Goal: Check status: Check status

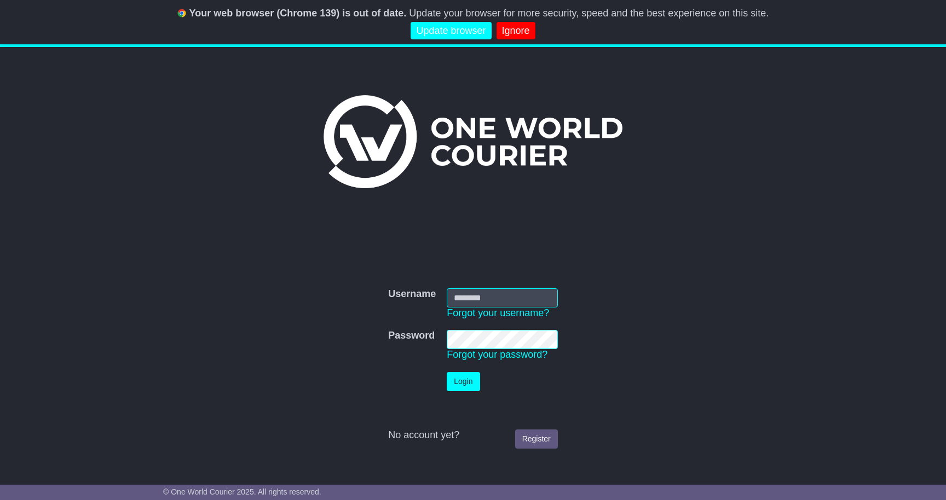
type input "**********"
click at [462, 379] on button "Login" at bounding box center [462, 381] width 33 height 19
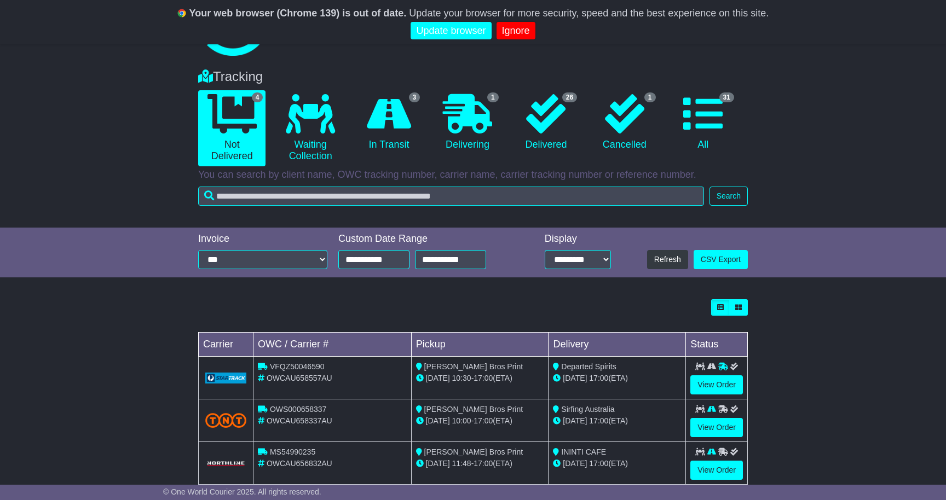
scroll to position [63, 0]
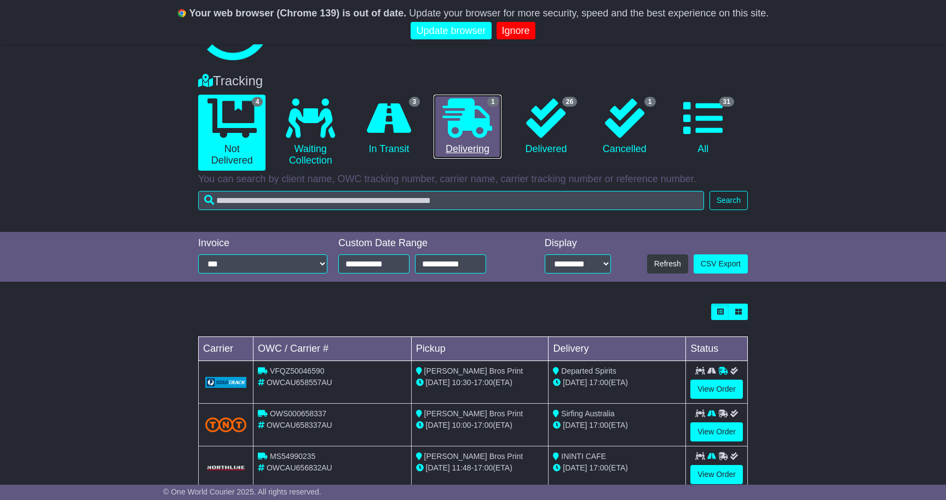
click at [468, 131] on icon at bounding box center [467, 117] width 49 height 39
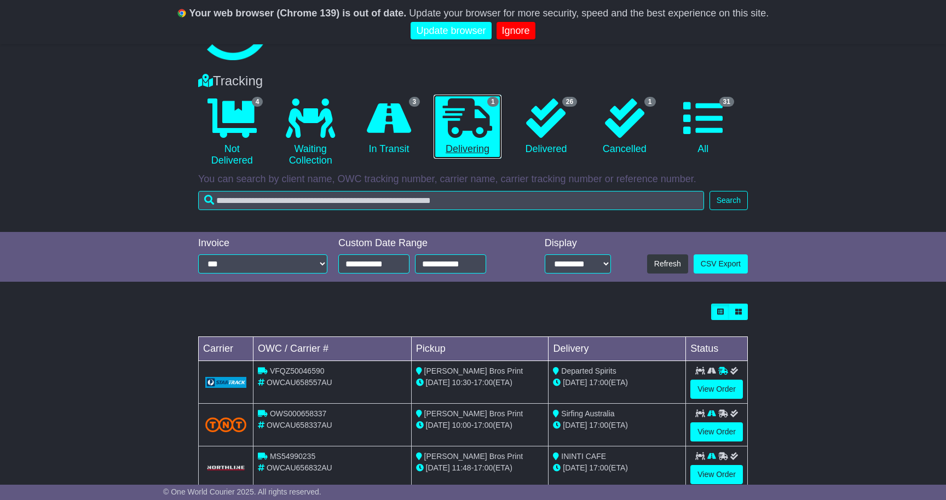
scroll to position [44, 0]
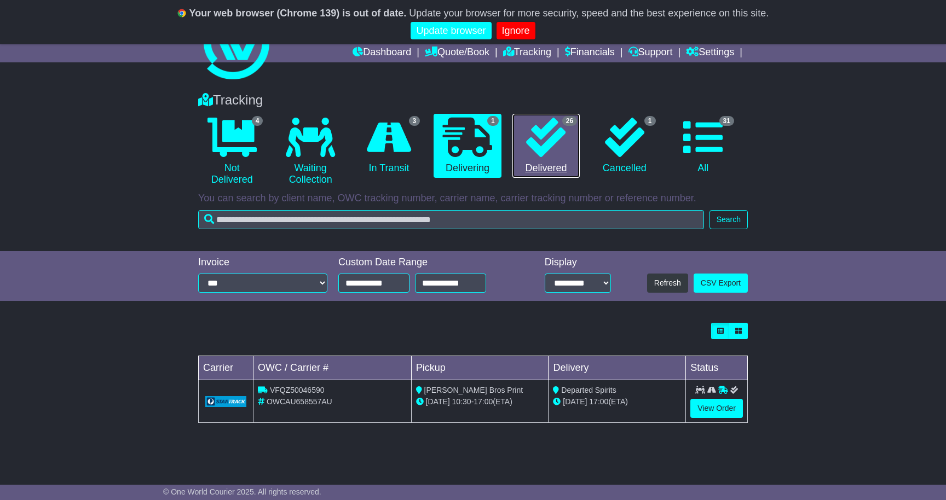
click at [541, 169] on link "26 Delivered" at bounding box center [545, 146] width 67 height 65
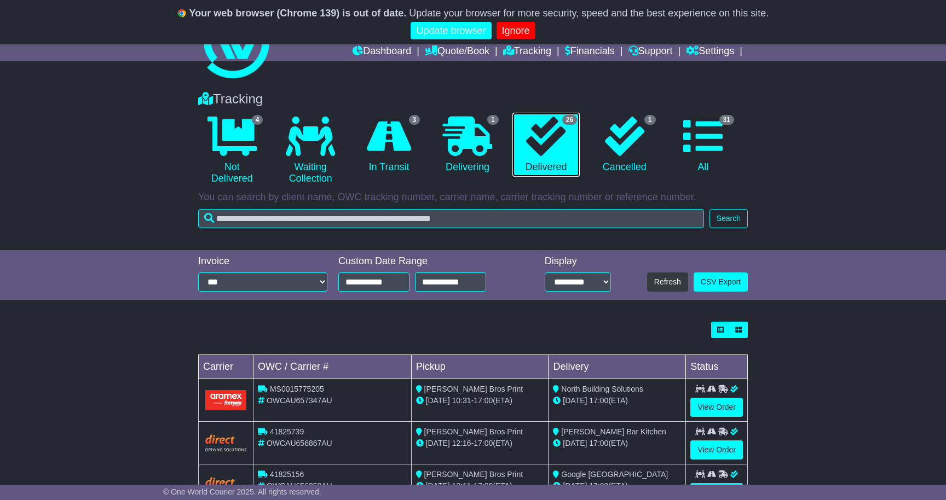
scroll to position [0, 0]
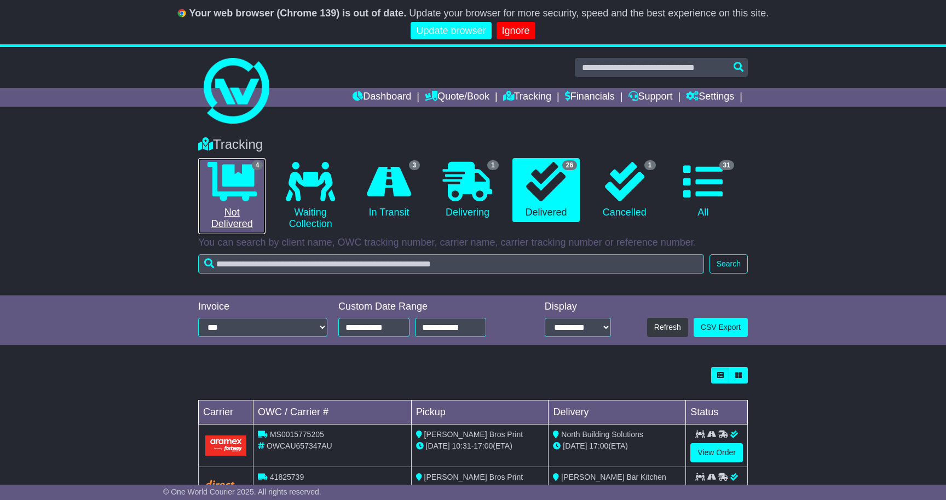
click at [237, 177] on icon at bounding box center [231, 181] width 49 height 39
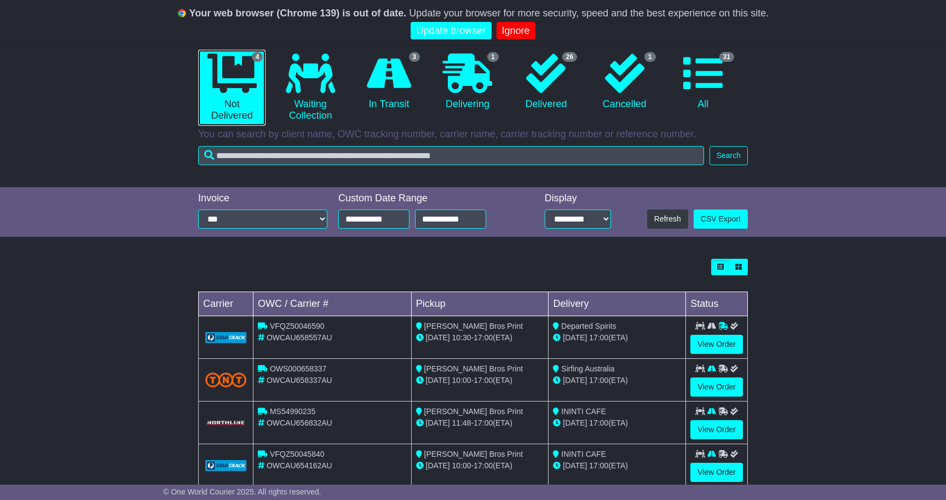
scroll to position [134, 0]
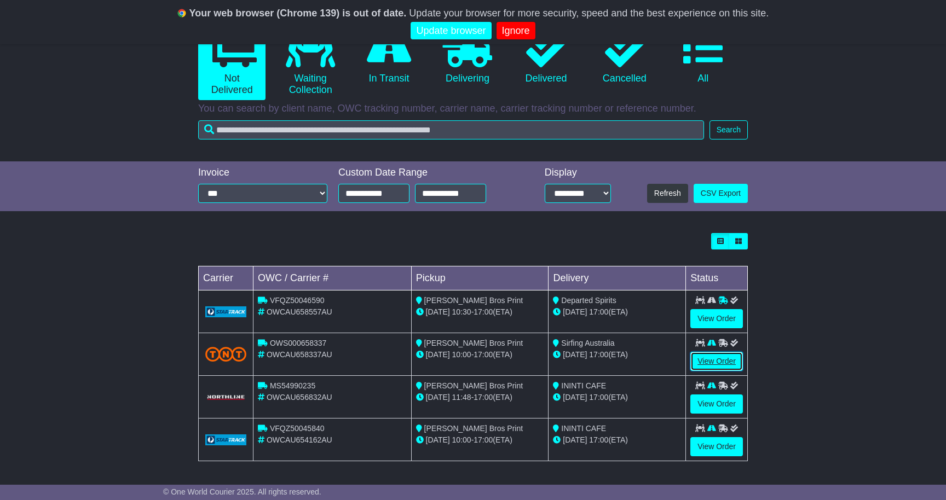
click at [710, 359] on link "View Order" at bounding box center [716, 361] width 53 height 19
